Goal: Task Accomplishment & Management: Complete application form

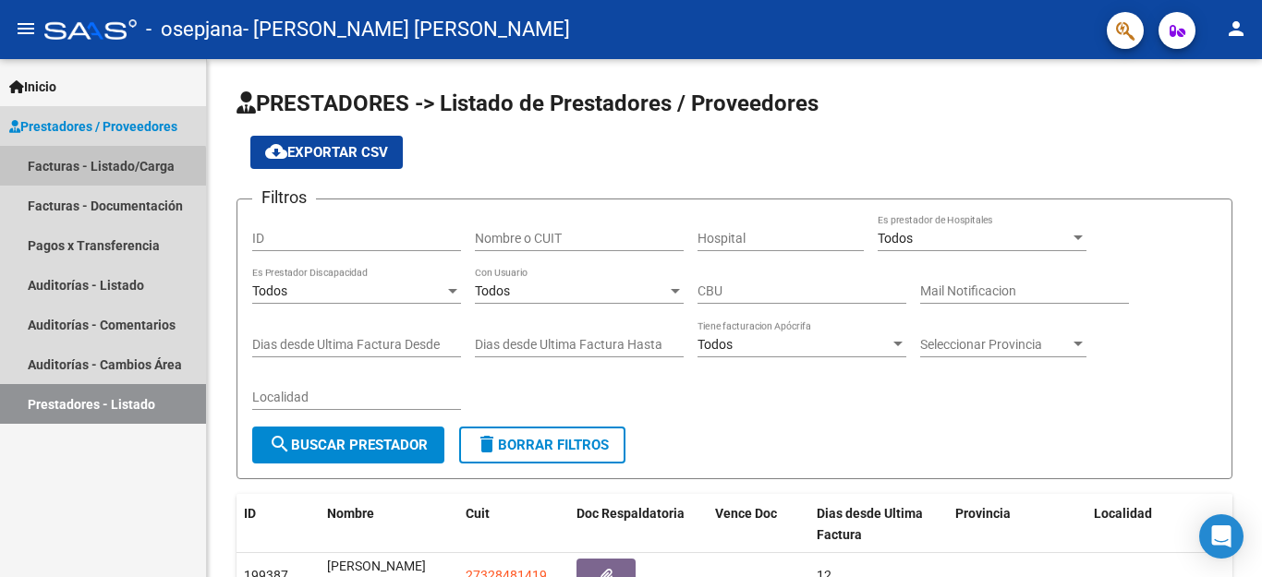
click at [103, 172] on link "Facturas - Listado/Carga" at bounding box center [103, 166] width 206 height 40
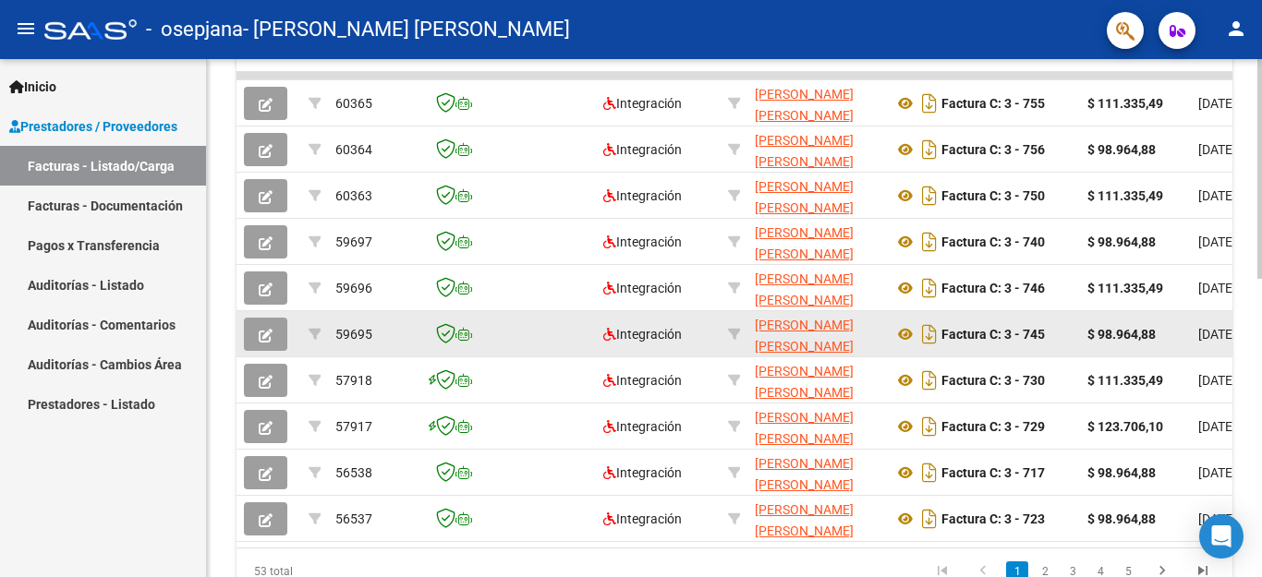
scroll to position [701, 0]
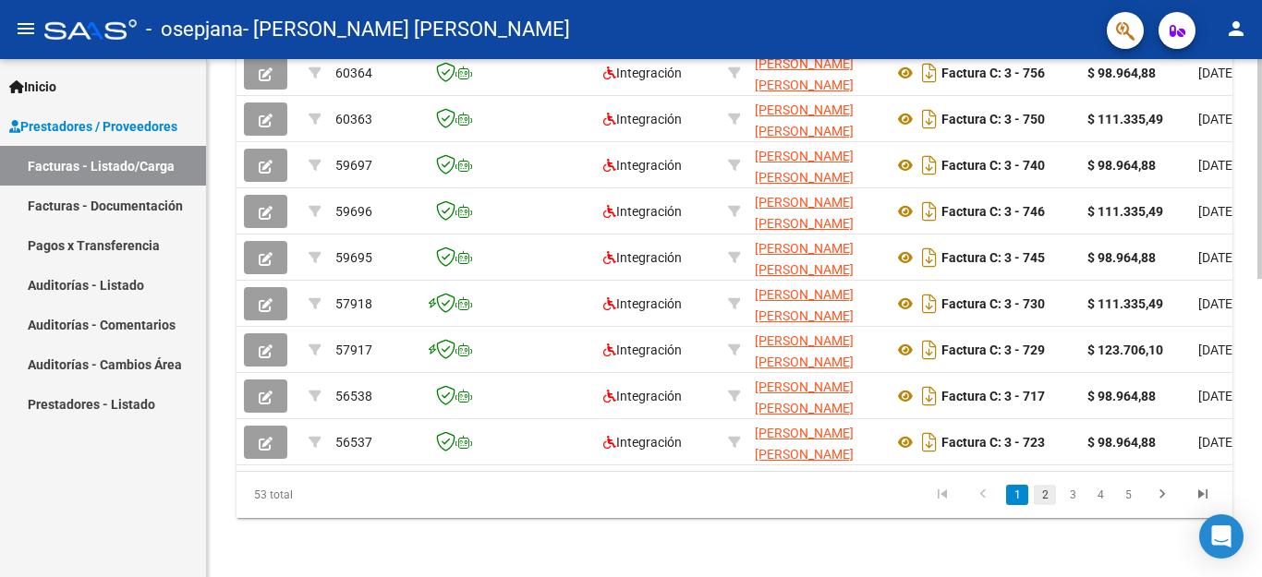
click at [1051, 492] on link "2" at bounding box center [1045, 495] width 22 height 20
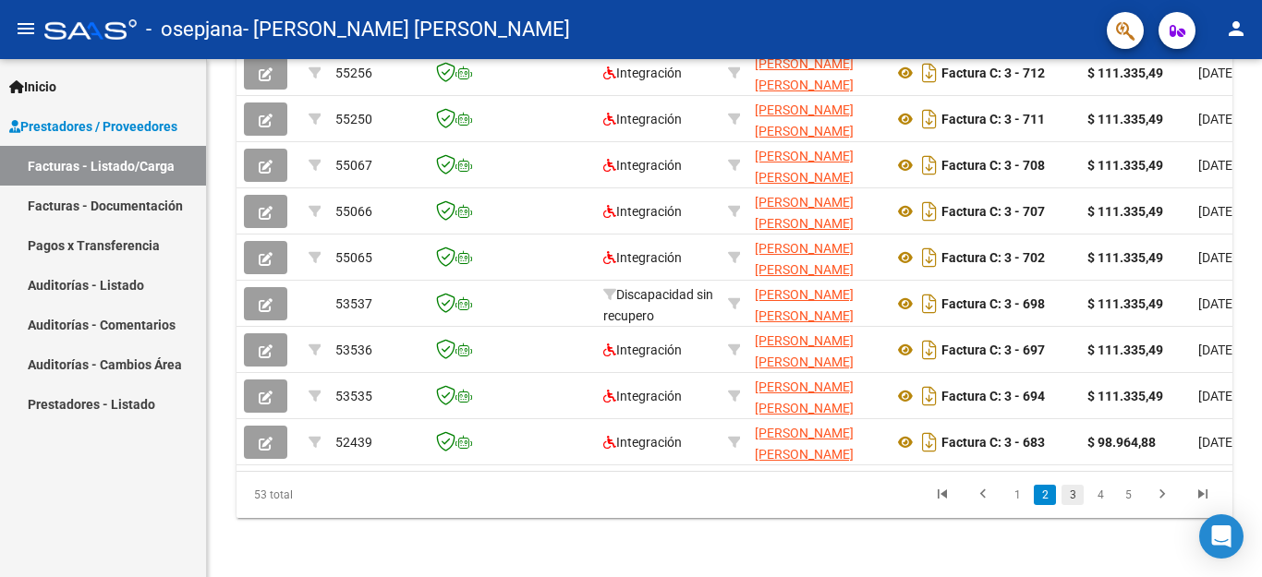
click at [1080, 503] on link "3" at bounding box center [1073, 495] width 22 height 20
click at [1106, 497] on link "4" at bounding box center [1100, 495] width 22 height 20
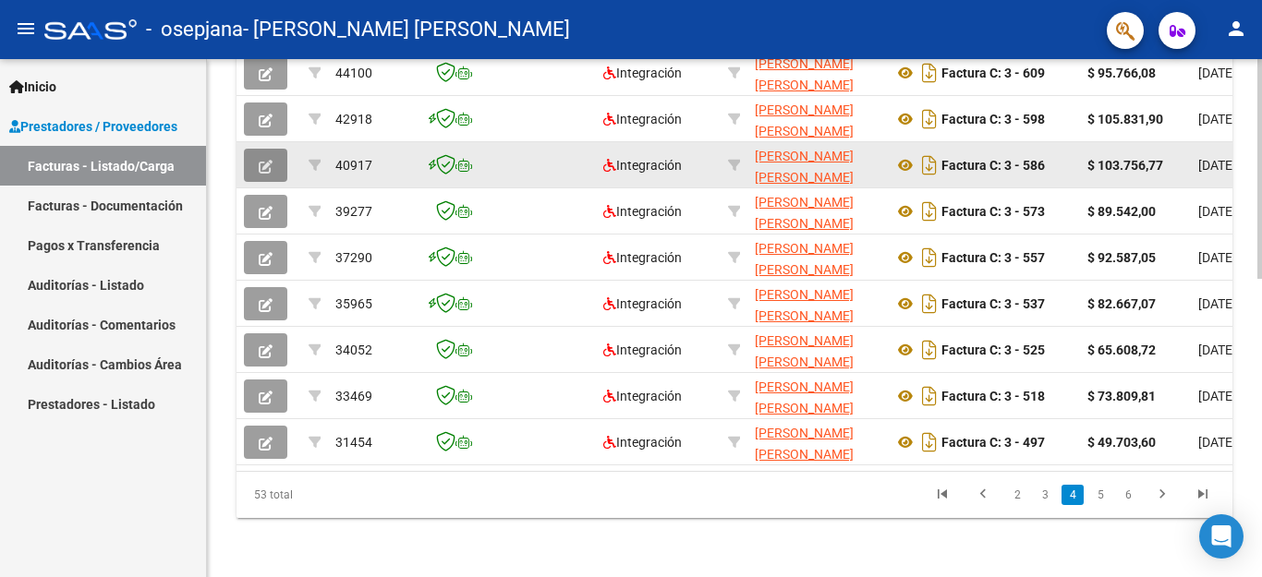
click at [269, 160] on icon "button" at bounding box center [266, 167] width 14 height 14
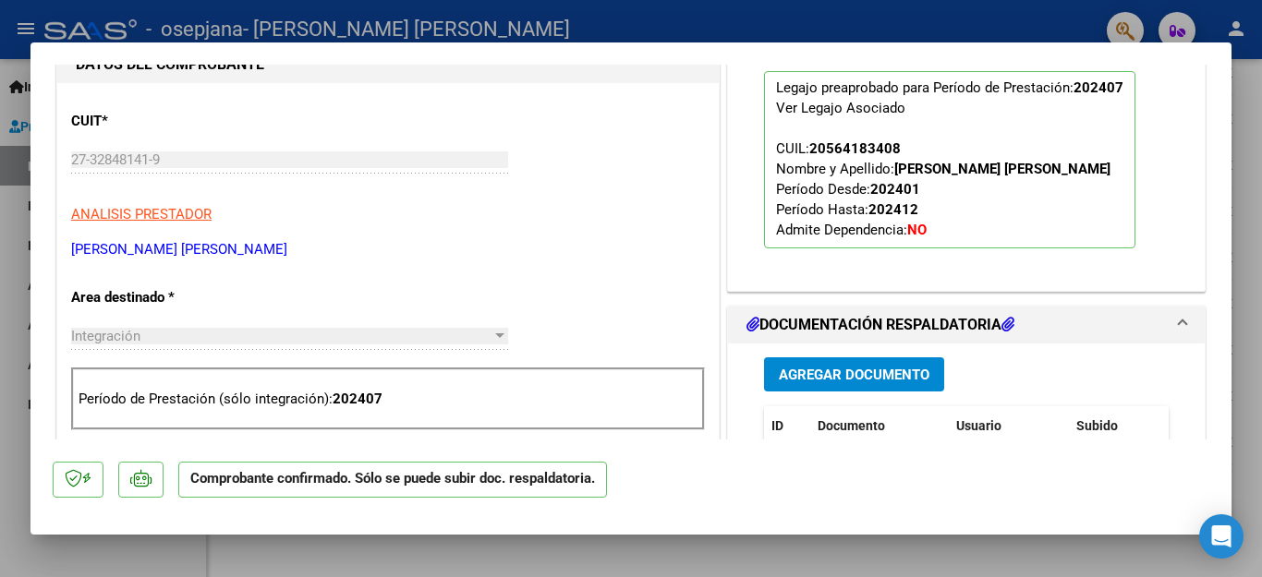
scroll to position [370, 0]
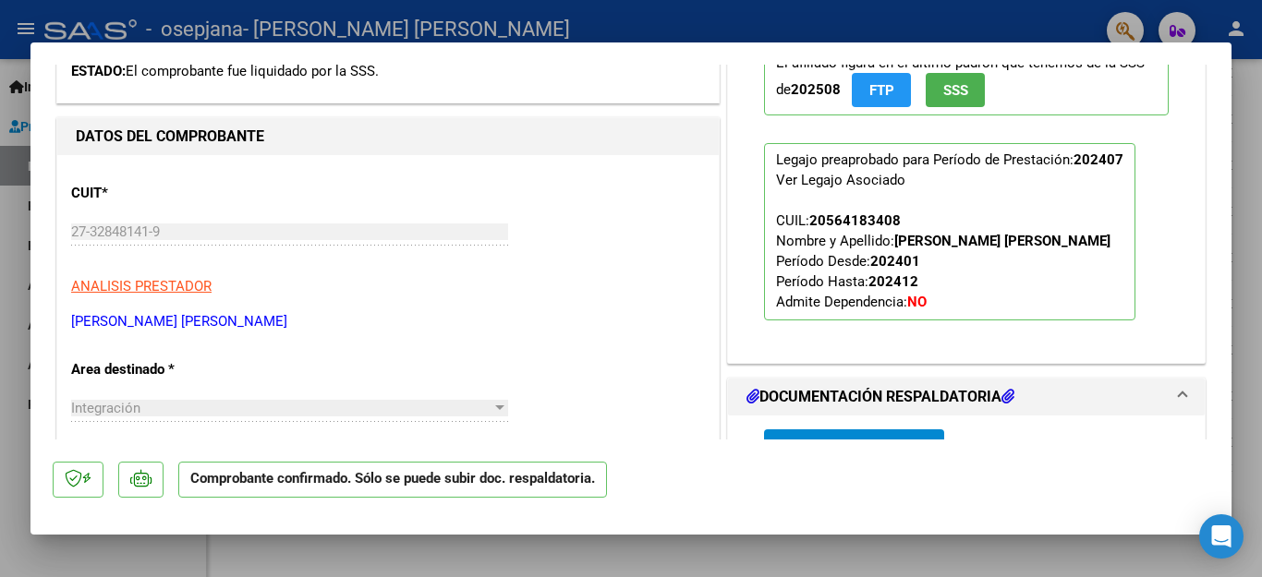
click at [1067, 34] on div at bounding box center [631, 288] width 1262 height 577
type input "$ 0,00"
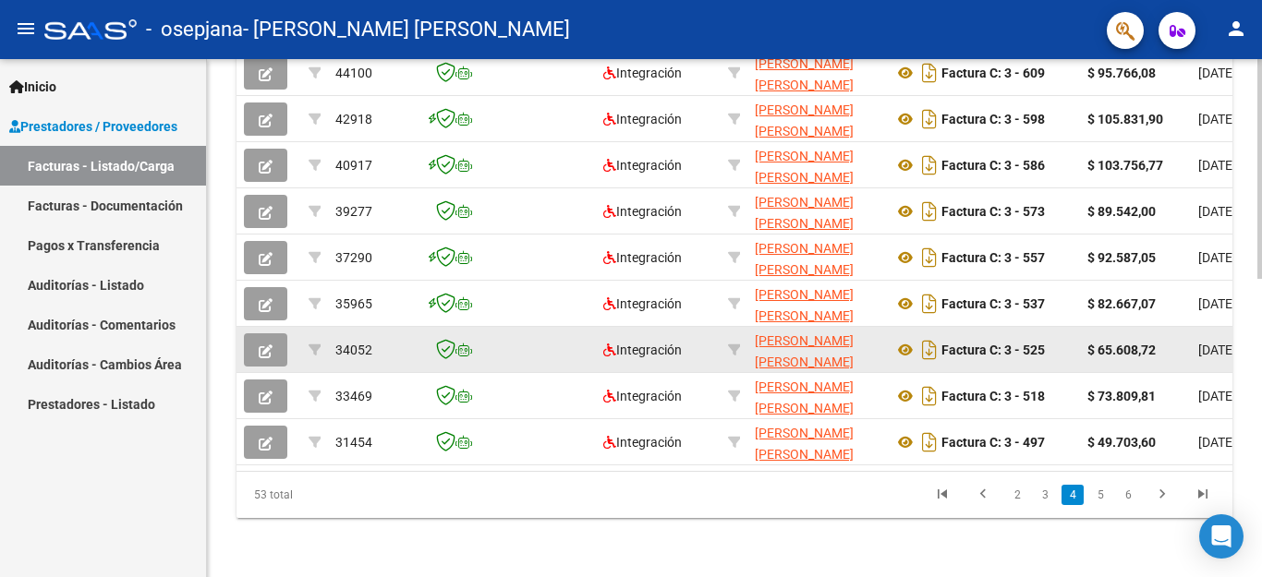
scroll to position [701, 0]
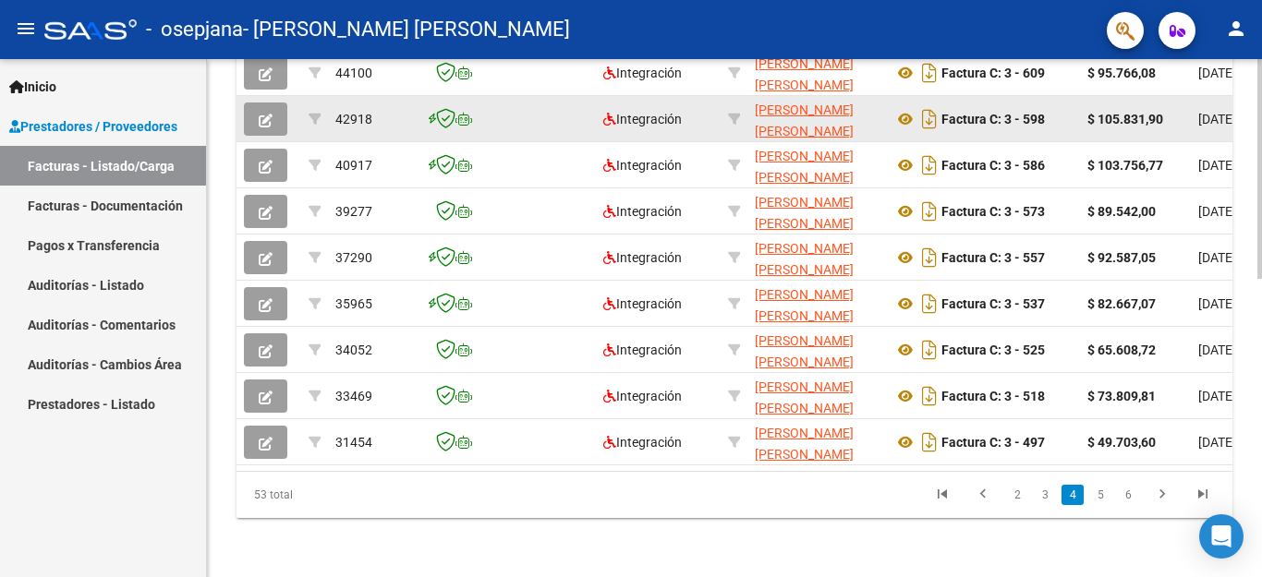
click at [273, 103] on button "button" at bounding box center [265, 119] width 43 height 33
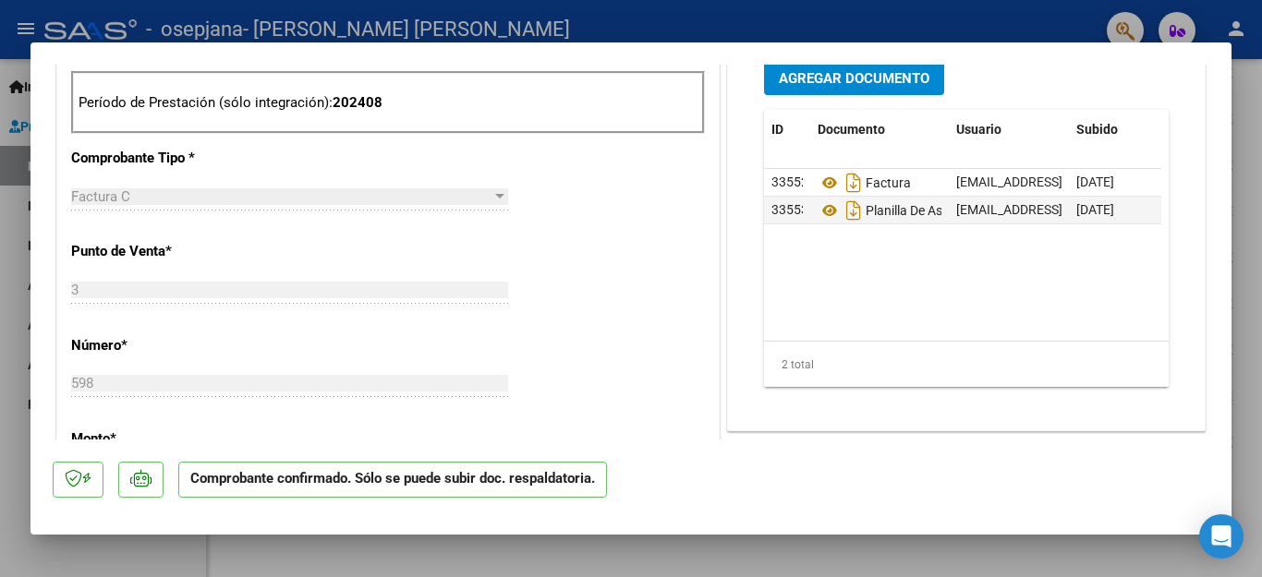
scroll to position [739, 0]
click at [961, 19] on div at bounding box center [631, 288] width 1262 height 577
type input "$ 0,00"
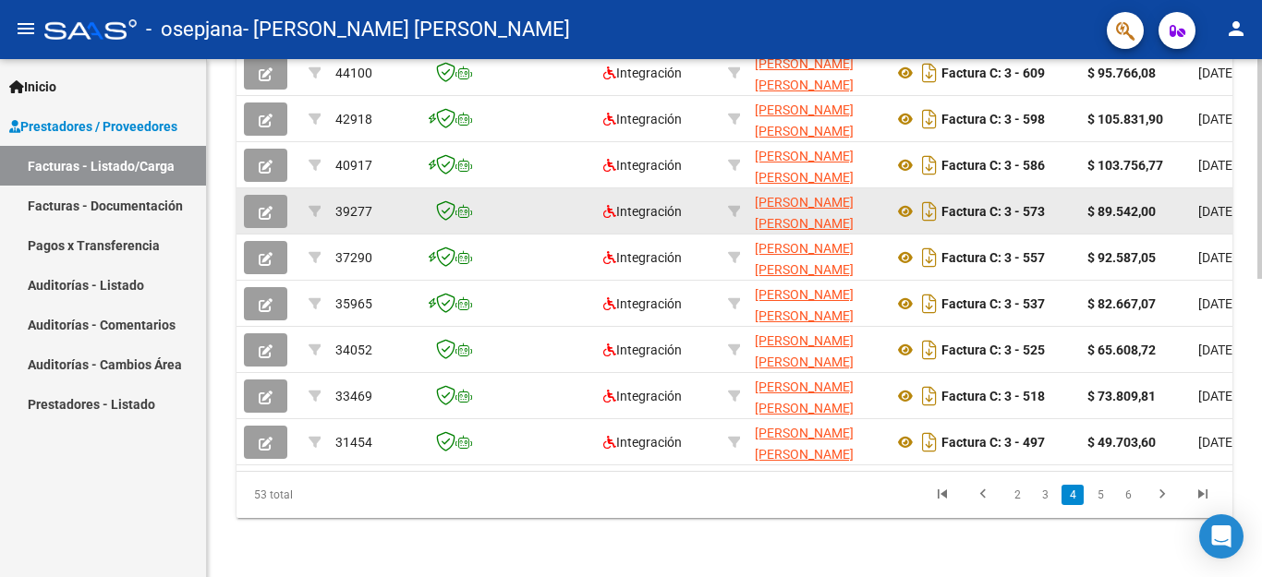
scroll to position [701, 0]
click at [261, 203] on span "button" at bounding box center [266, 211] width 14 height 17
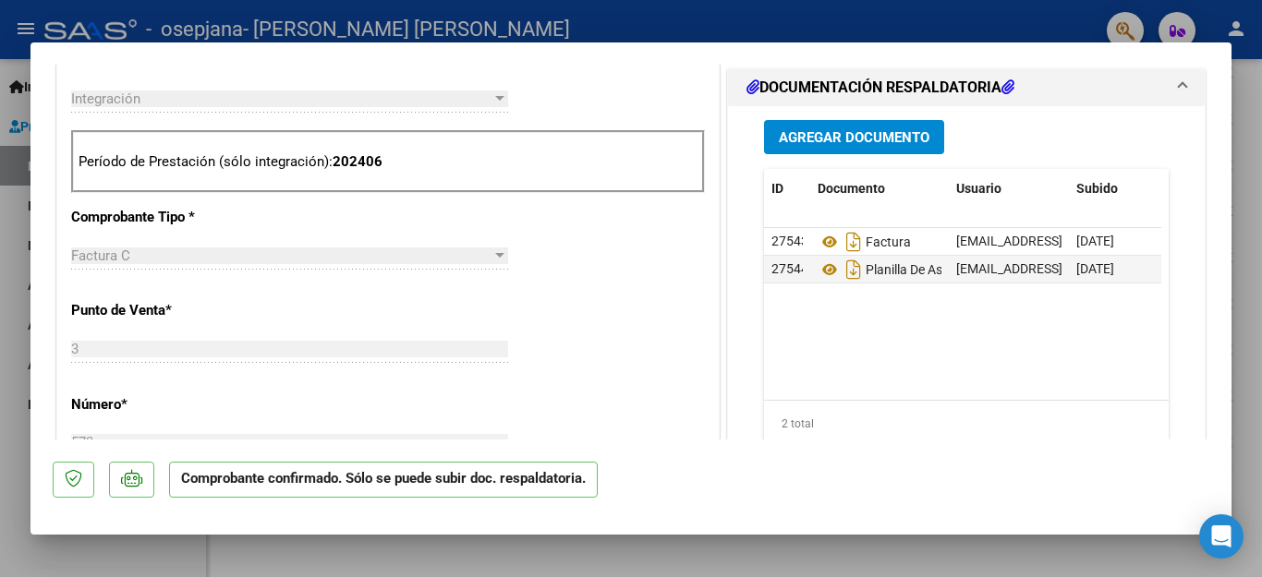
scroll to position [647, 0]
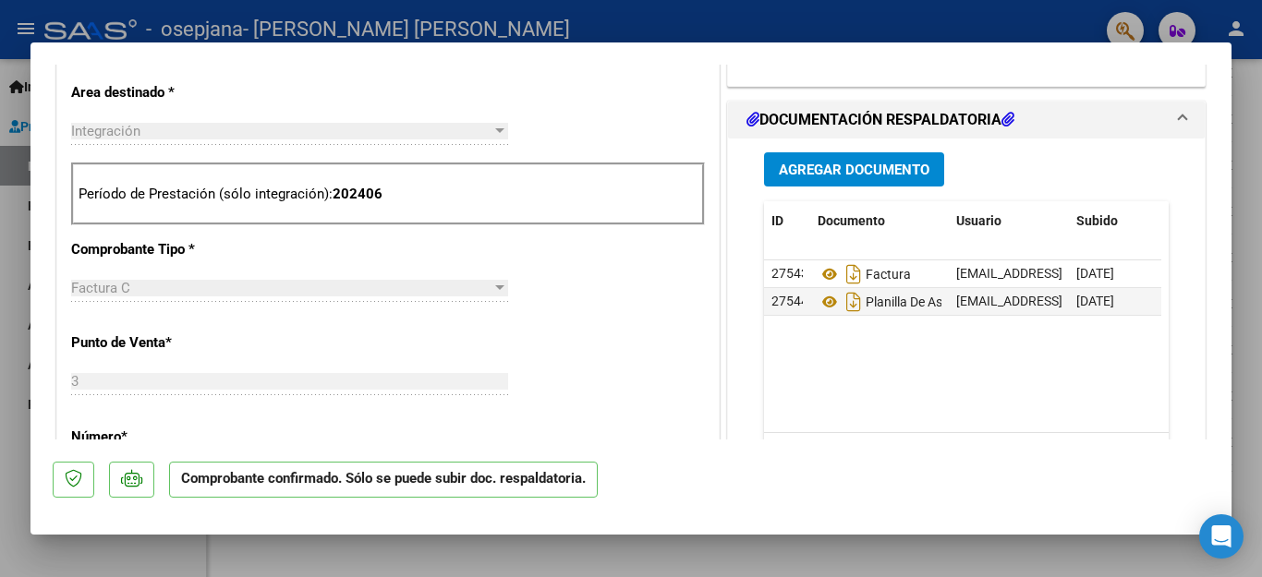
click at [1091, 7] on div at bounding box center [631, 288] width 1262 height 577
type input "$ 0,00"
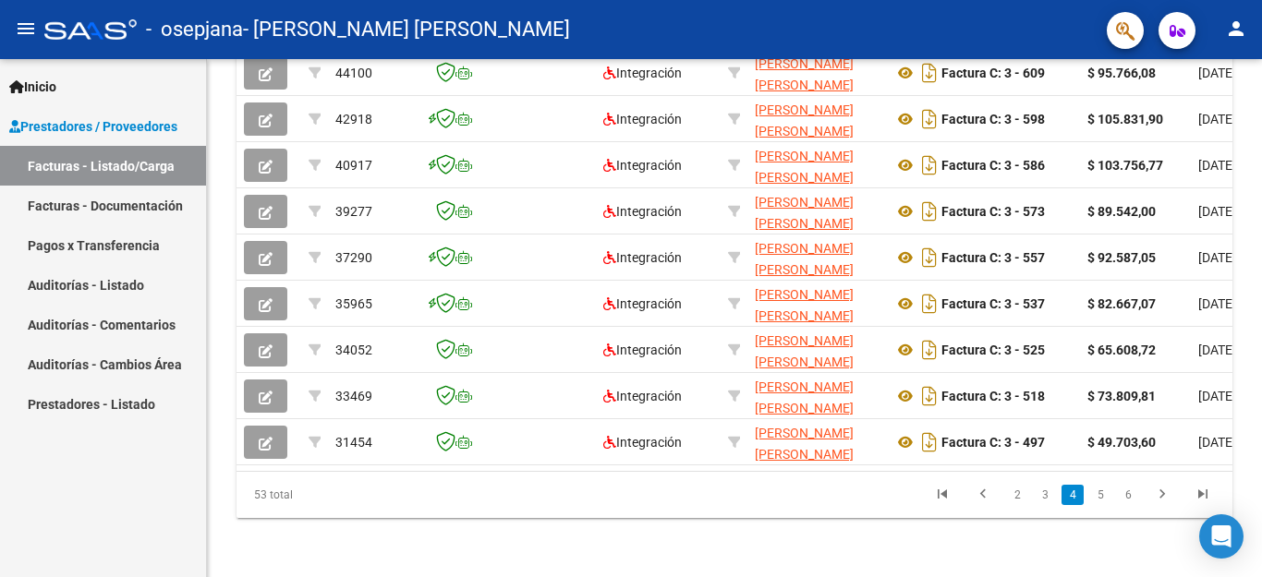
scroll to position [701, 0]
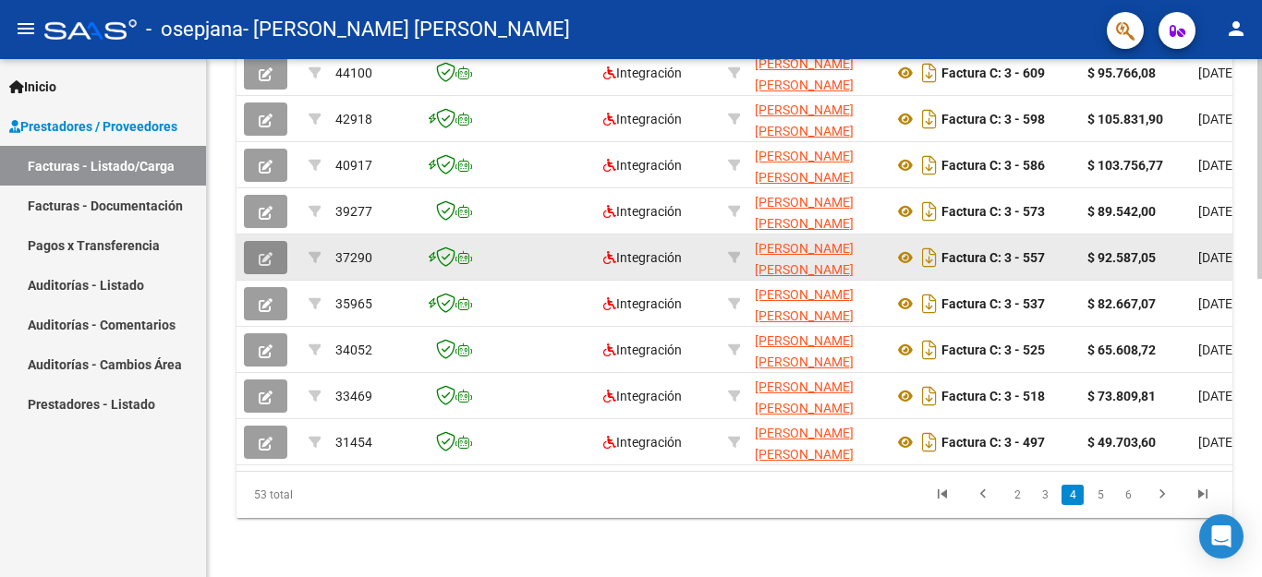
click at [259, 252] on icon "button" at bounding box center [266, 259] width 14 height 14
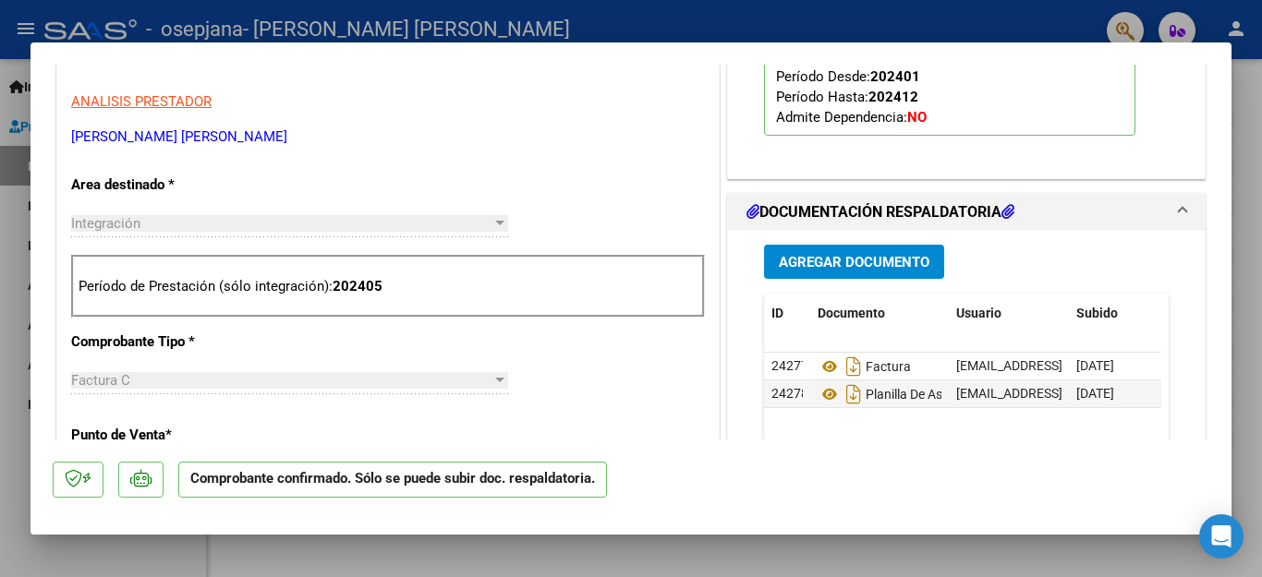
scroll to position [739, 0]
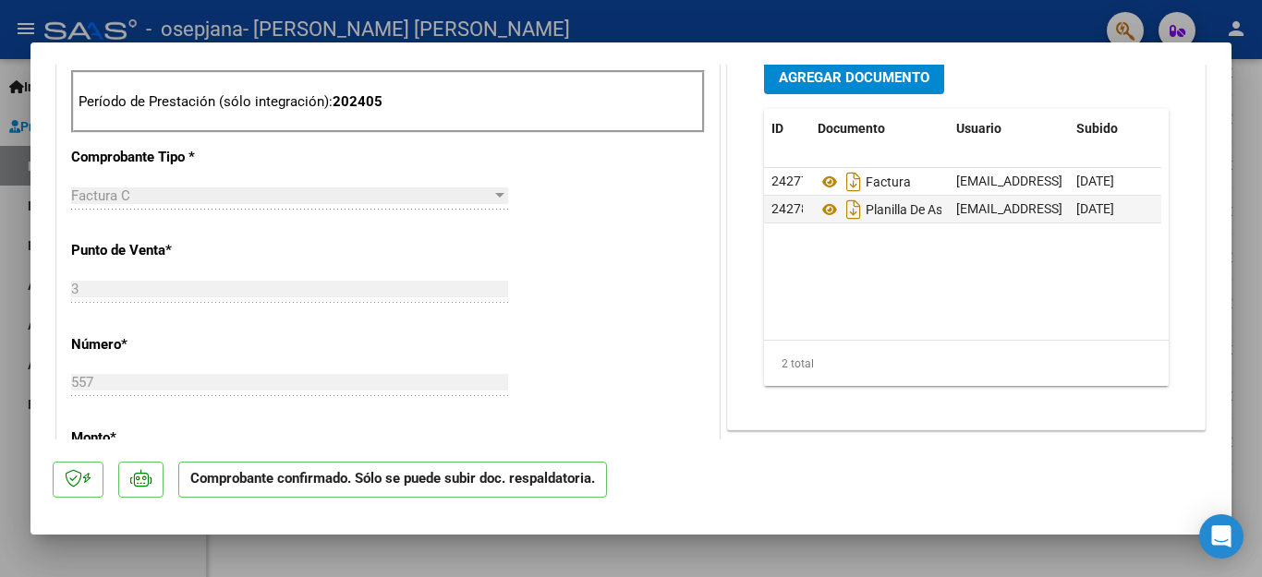
click at [1064, 23] on div at bounding box center [631, 288] width 1262 height 577
type input "$ 0,00"
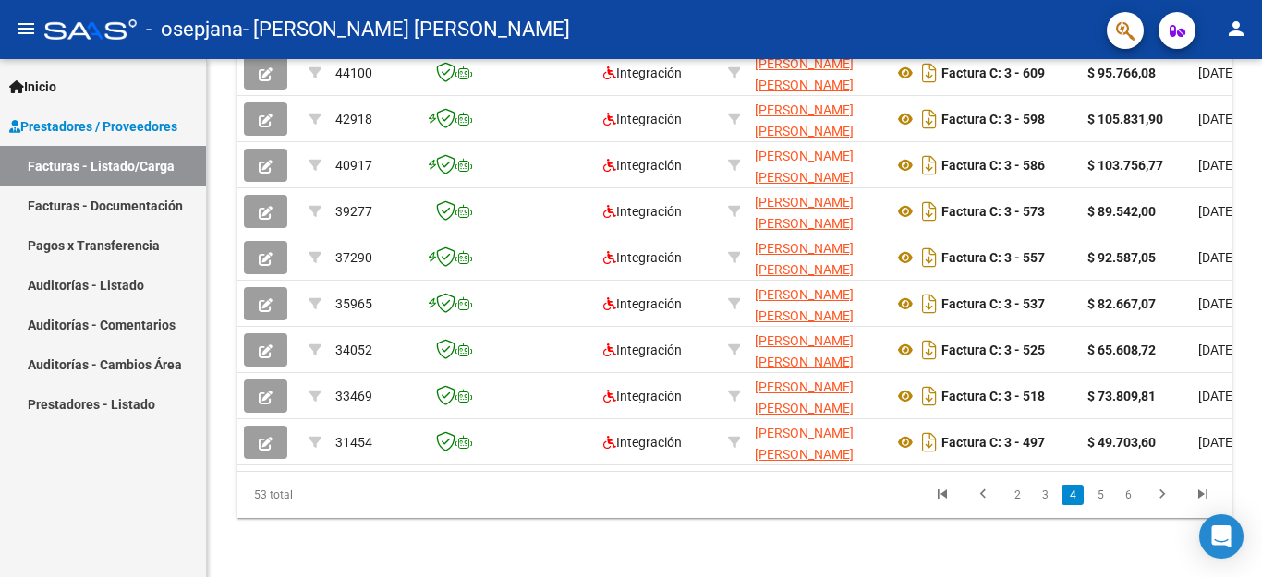
scroll to position [701, 0]
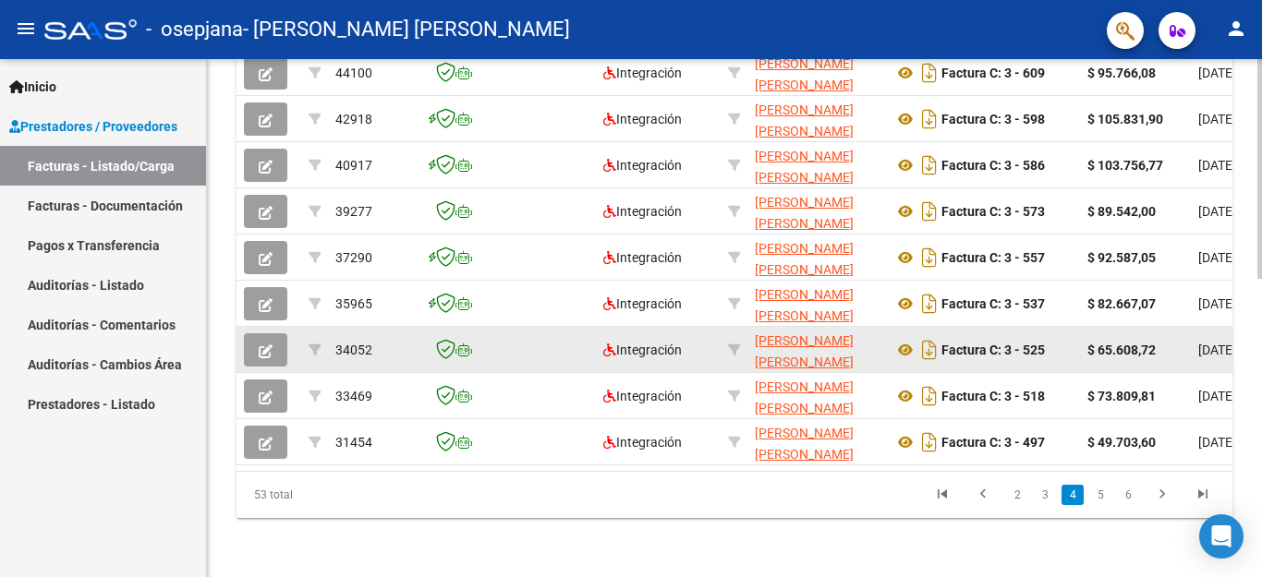
click at [261, 345] on icon "button" at bounding box center [266, 352] width 14 height 14
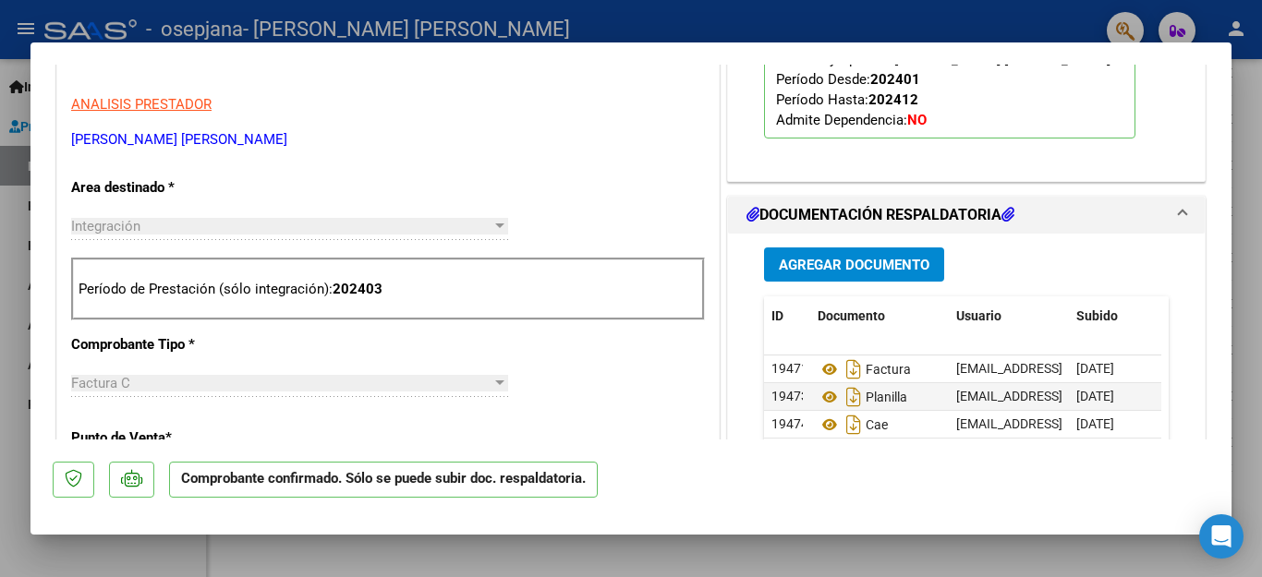
scroll to position [647, 0]
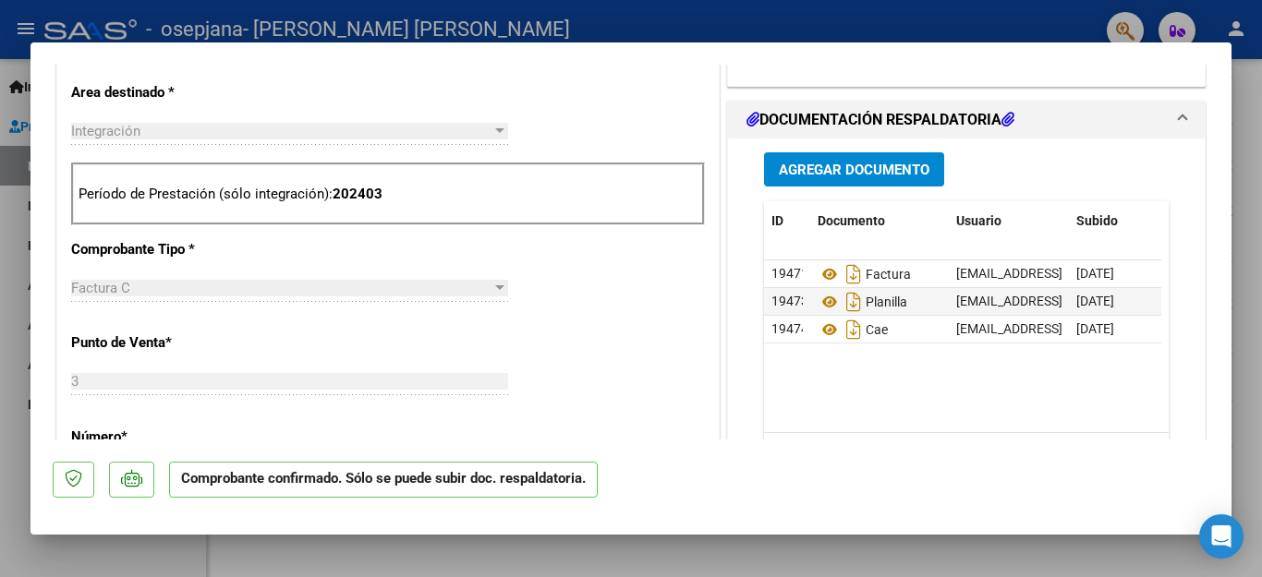
click at [998, 24] on div at bounding box center [631, 288] width 1262 height 577
type input "$ 0,00"
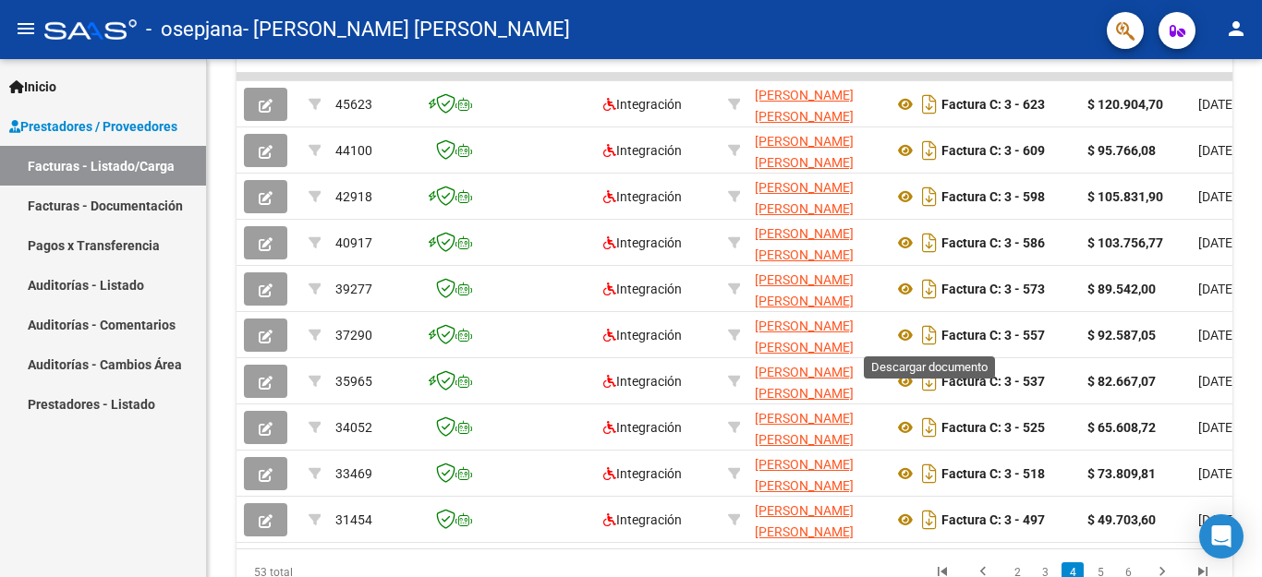
scroll to position [609, 0]
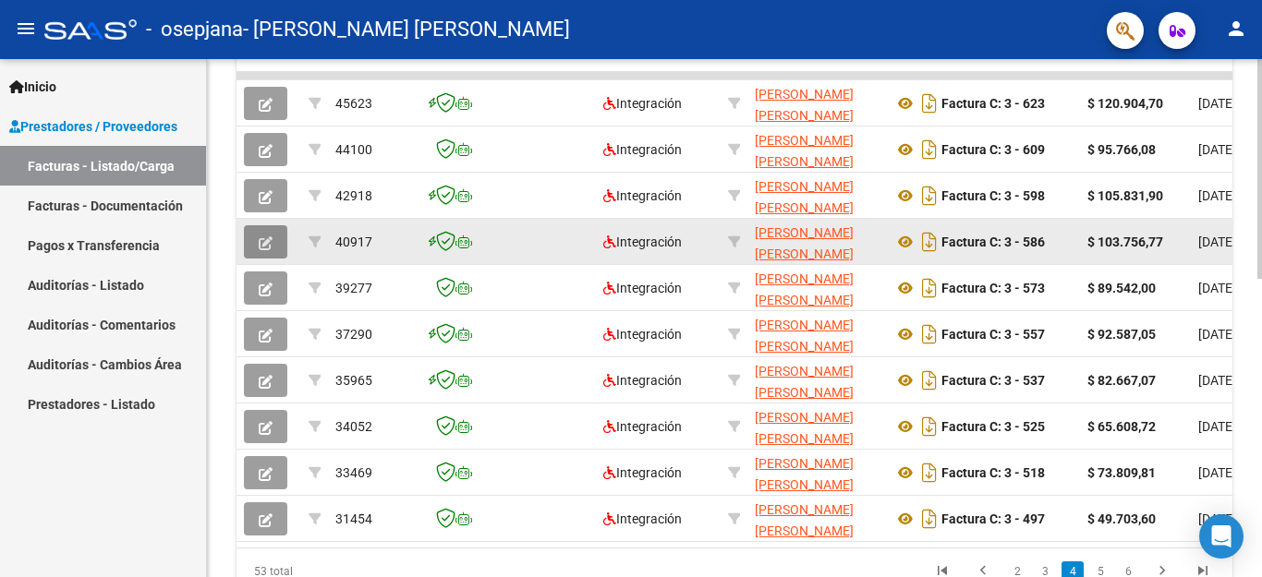
click at [282, 235] on button "button" at bounding box center [265, 241] width 43 height 33
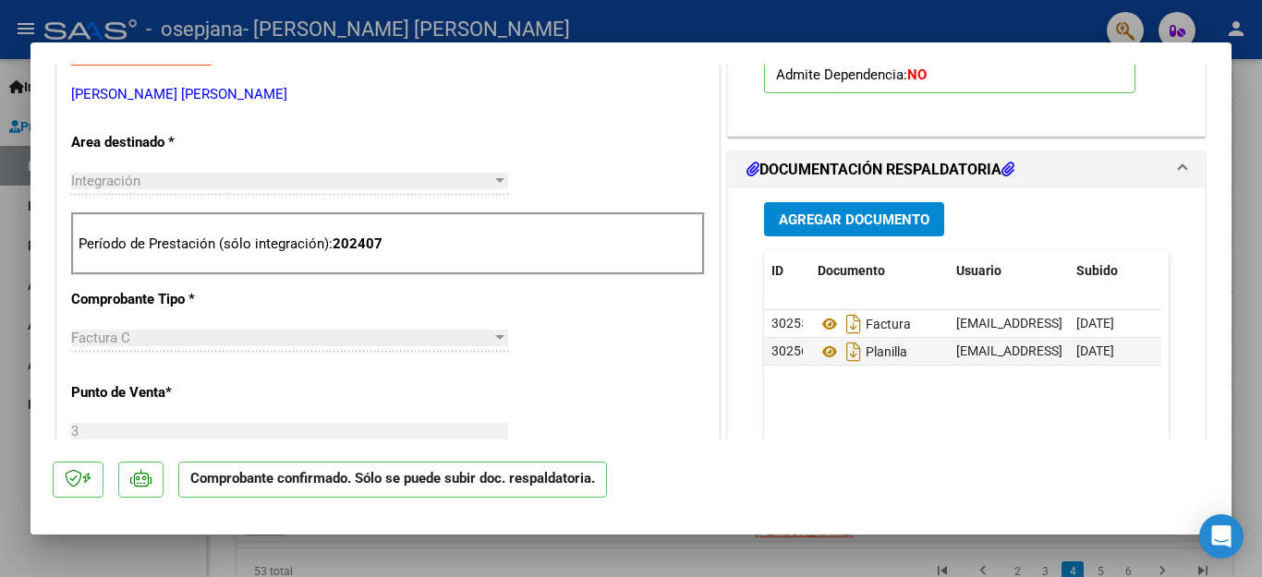
scroll to position [595, 0]
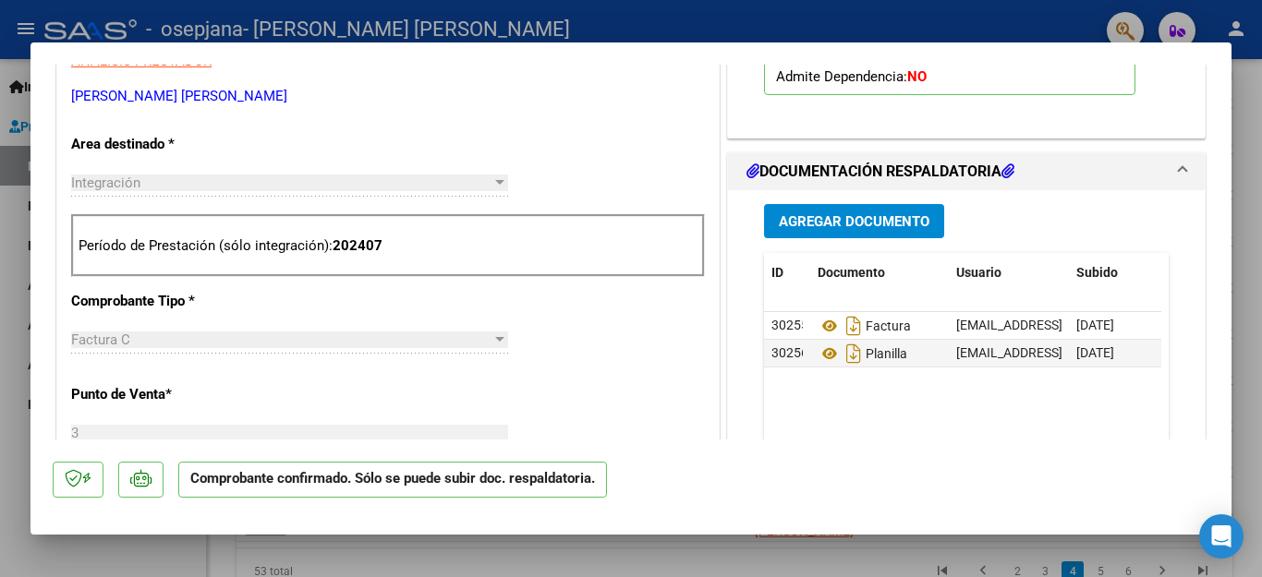
click at [839, 28] on div at bounding box center [631, 288] width 1262 height 577
type input "$ 0,00"
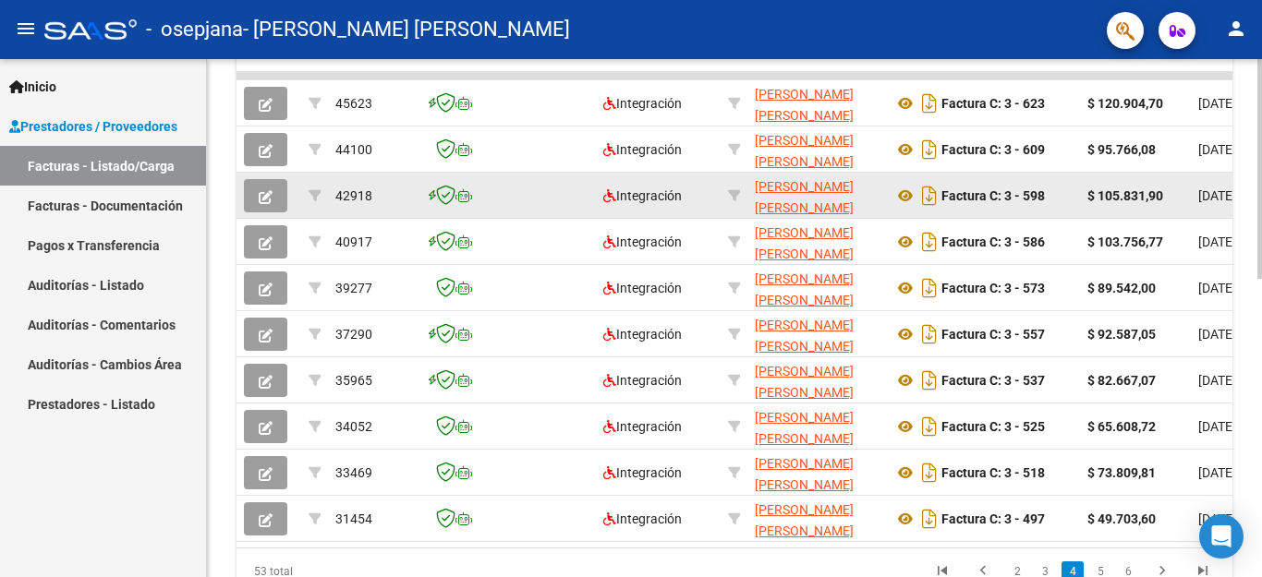
scroll to position [609, 0]
click at [257, 195] on button "button" at bounding box center [265, 195] width 43 height 33
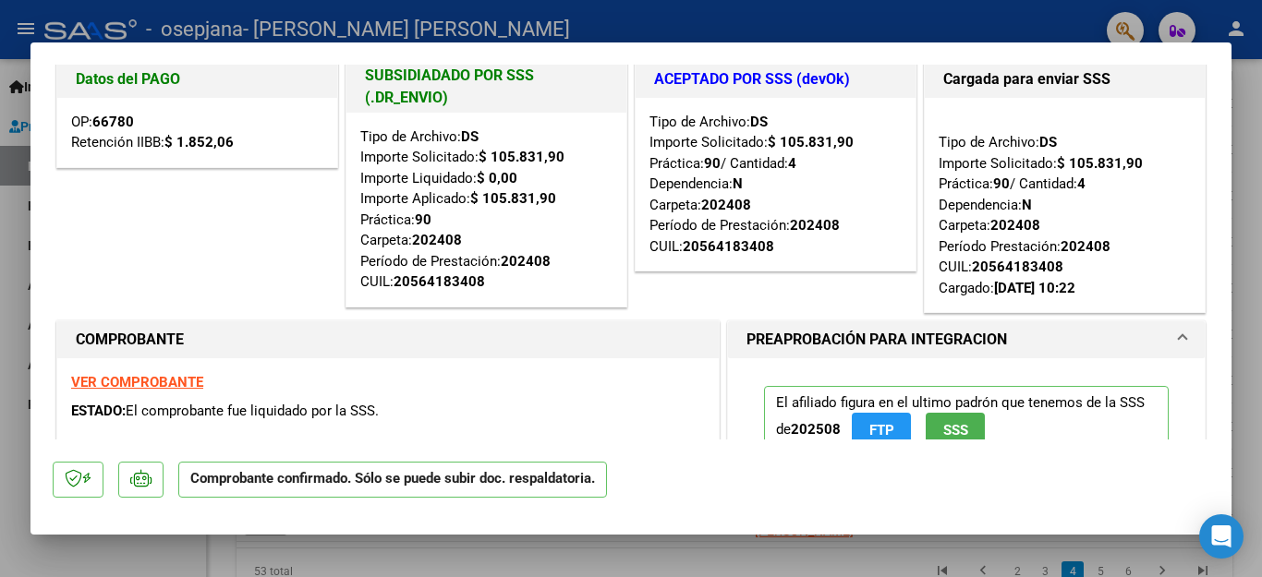
scroll to position [0, 0]
